Goal: Task Accomplishment & Management: Complete application form

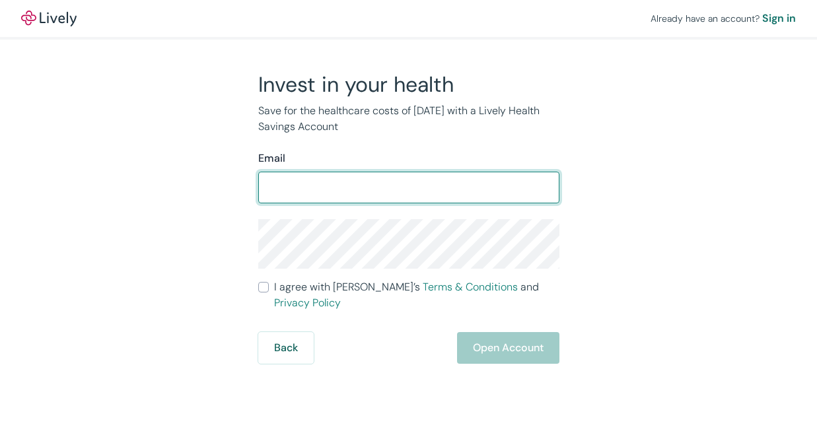
click at [328, 192] on input "Email" at bounding box center [408, 187] width 301 height 26
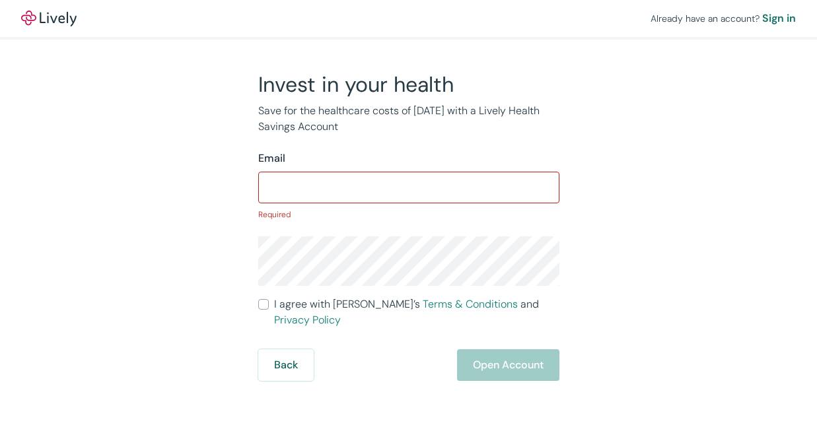
click at [262, 292] on form "Email ​ Required I agree with Lively’s Terms & Conditions and Privacy Policy Ba…" at bounding box center [408, 266] width 301 height 231
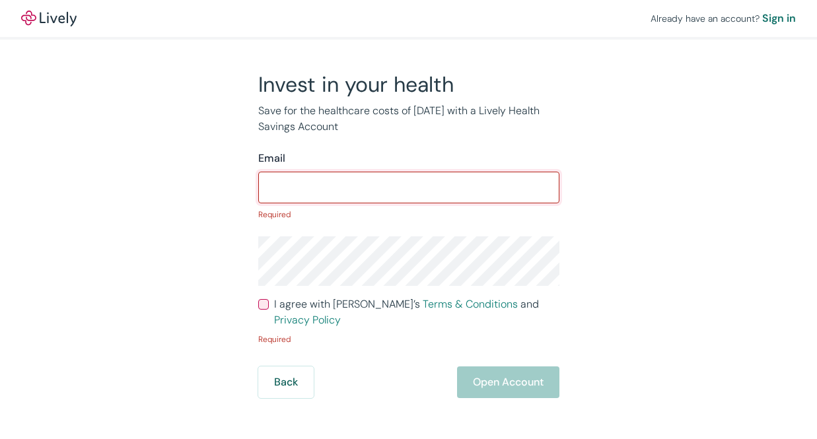
click at [321, 184] on input "Email" at bounding box center [408, 187] width 301 height 26
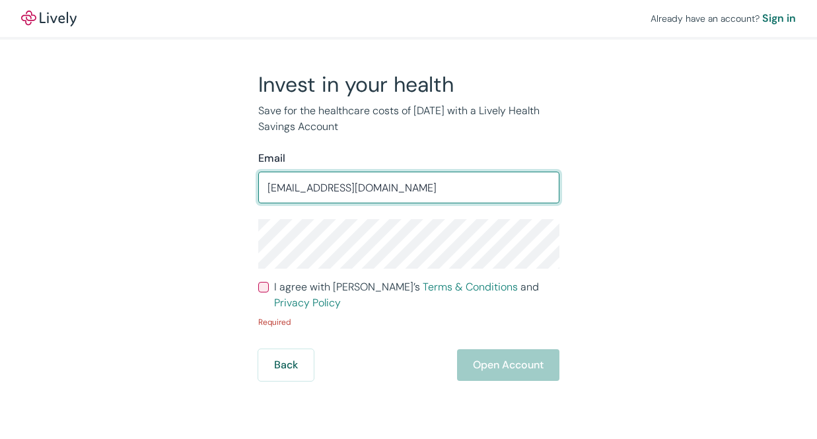
type input "[EMAIL_ADDRESS][DOMAIN_NAME]"
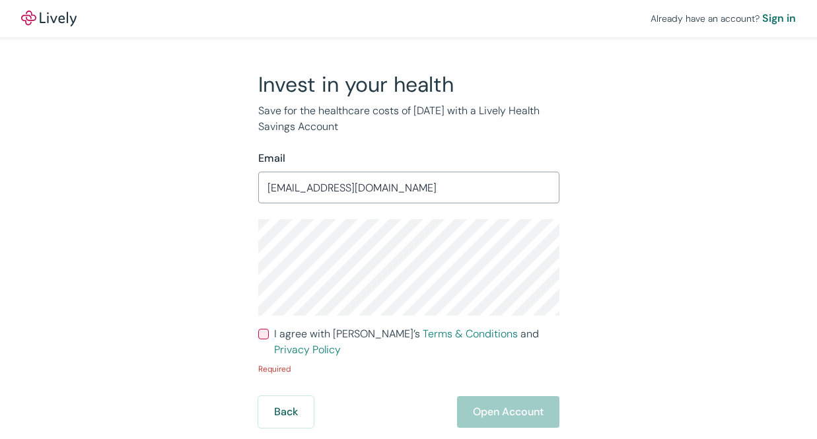
click at [268, 332] on input "I agree with Lively’s Terms & Conditions and Privacy Policy" at bounding box center [263, 334] width 11 height 11
checkbox input "true"
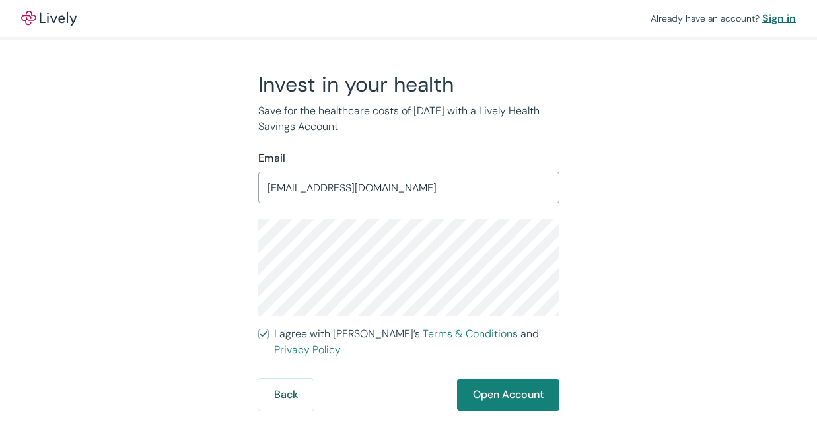
click at [767, 15] on div "Sign in" at bounding box center [780, 19] width 34 height 16
